Goal: Task Accomplishment & Management: Use online tool/utility

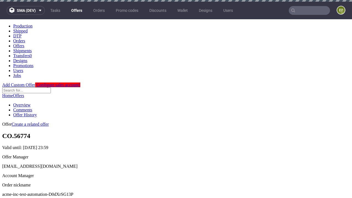
scroll to position [54, 0]
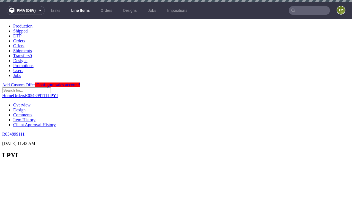
scroll to position [892, 0]
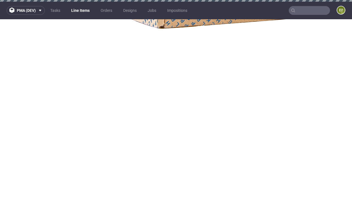
select select "accepted"
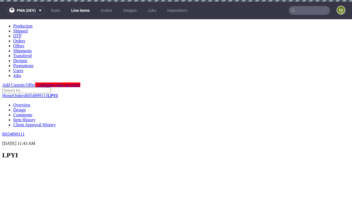
scroll to position [958, 0]
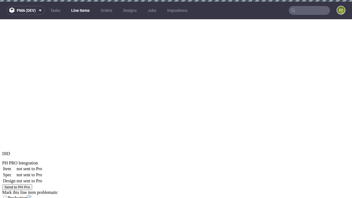
select select "received"
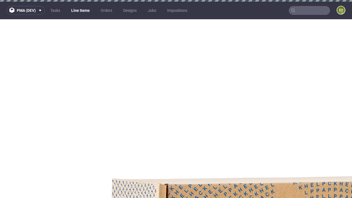
select select "accepted_dtp_issue_reprint"
